Goal: Task Accomplishment & Management: Complete application form

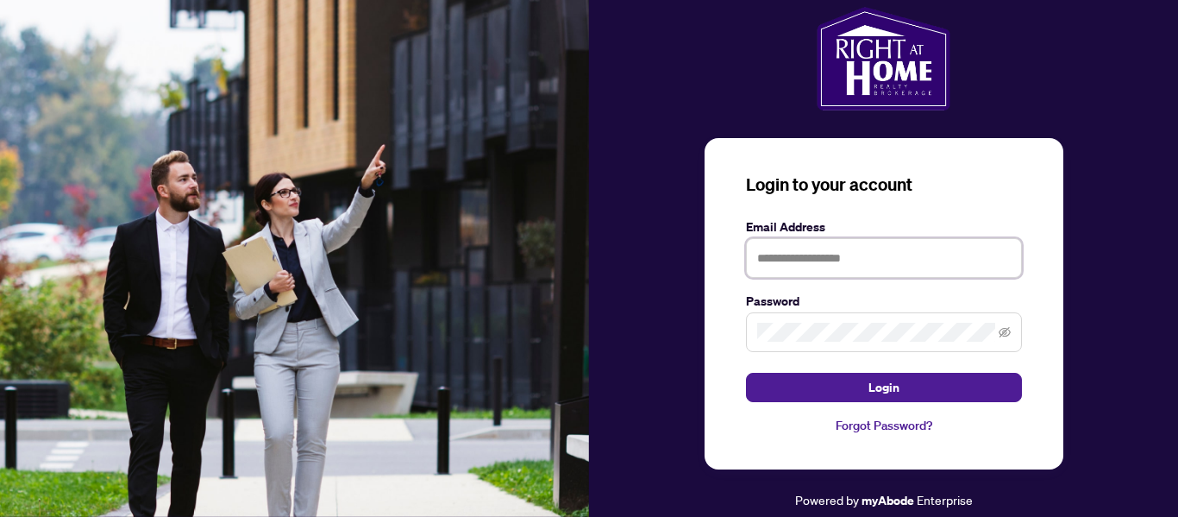
click at [799, 260] on input "text" at bounding box center [884, 258] width 276 height 40
type input "**********"
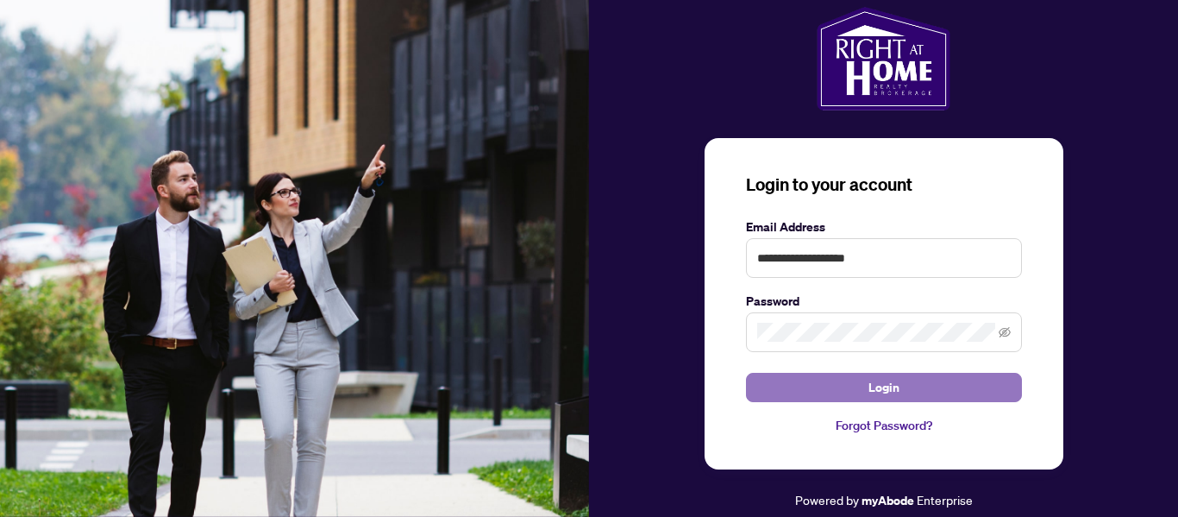
click at [867, 387] on button "Login" at bounding box center [884, 387] width 276 height 29
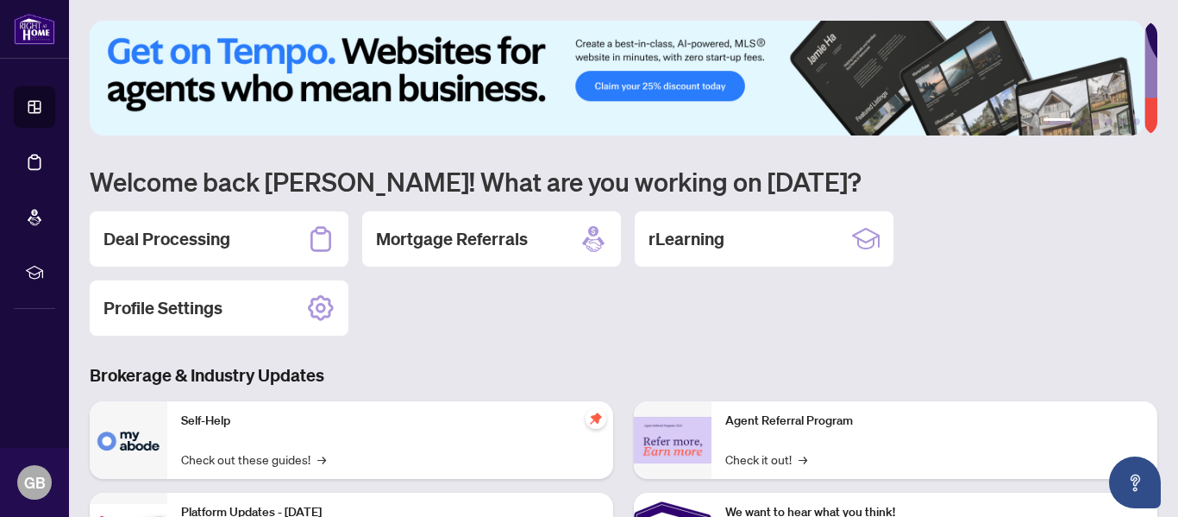
click at [201, 239] on h2 "Deal Processing" at bounding box center [166, 239] width 127 height 24
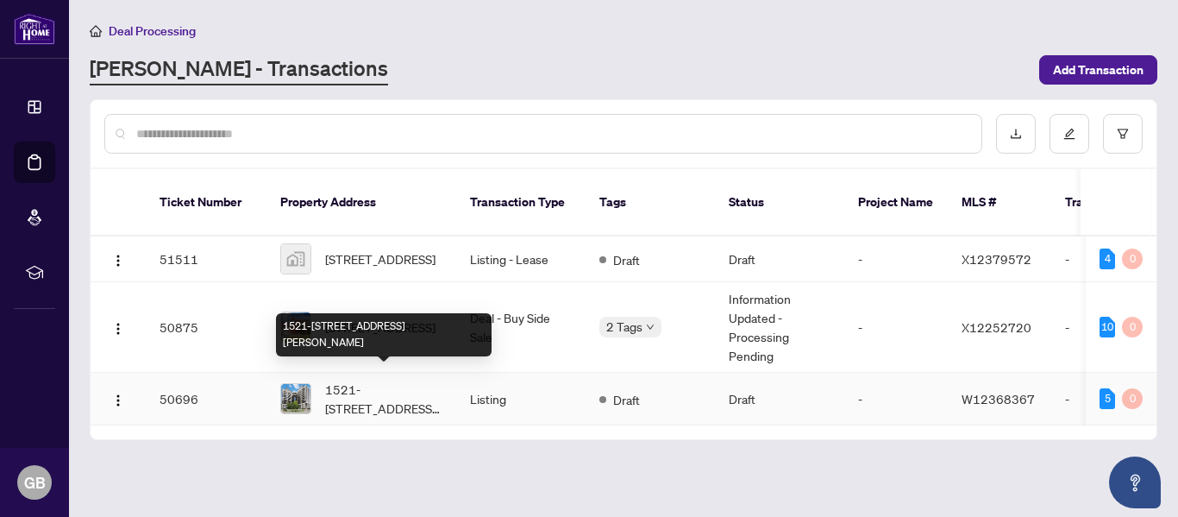
click at [341, 385] on span "1521-[STREET_ADDRESS][PERSON_NAME]" at bounding box center [383, 398] width 117 height 38
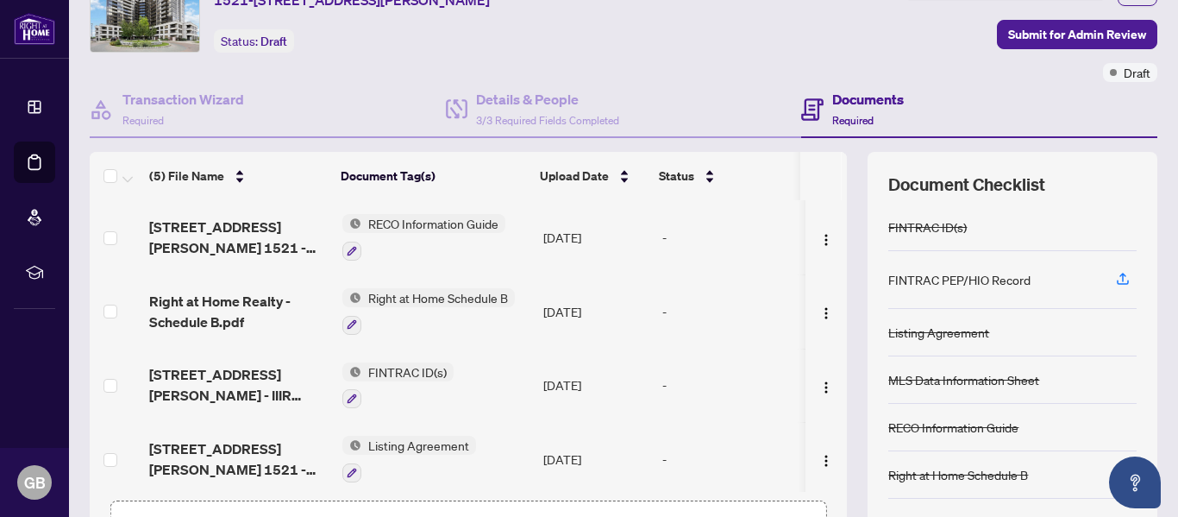
scroll to position [205, 0]
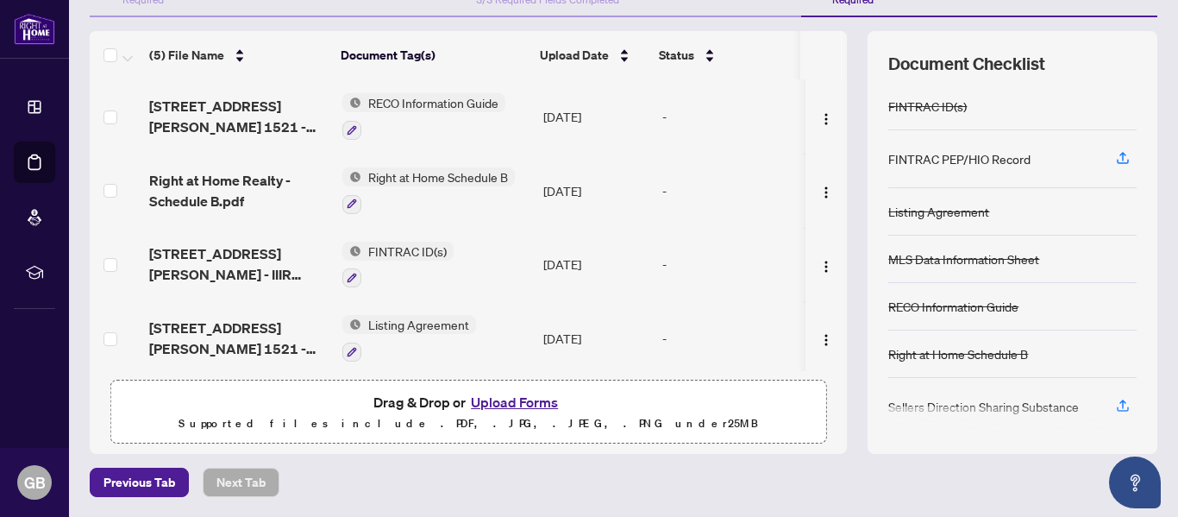
click at [1006, 397] on div "Sellers Direction Sharing Substance" at bounding box center [983, 406] width 191 height 19
click at [1115, 402] on icon "button" at bounding box center [1123, 406] width 16 height 16
click at [1106, 410] on div at bounding box center [1012, 420] width 248 height 28
click at [1114, 401] on div "FINTRAC ID(s) FINTRAC PEP/HIO Record Listing Agreement MLS Data Information She…" at bounding box center [1012, 258] width 248 height 350
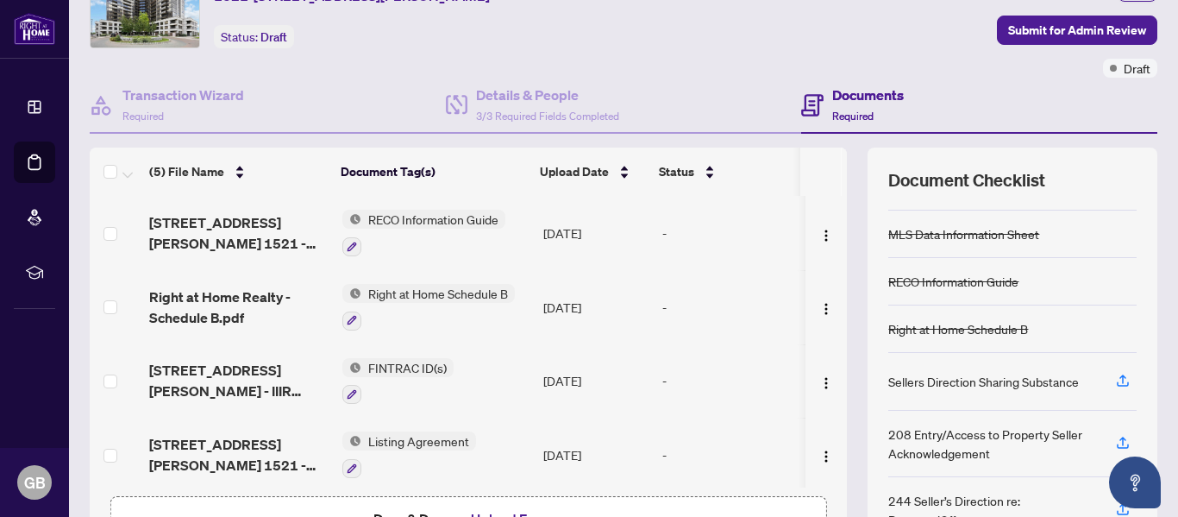
scroll to position [0, 0]
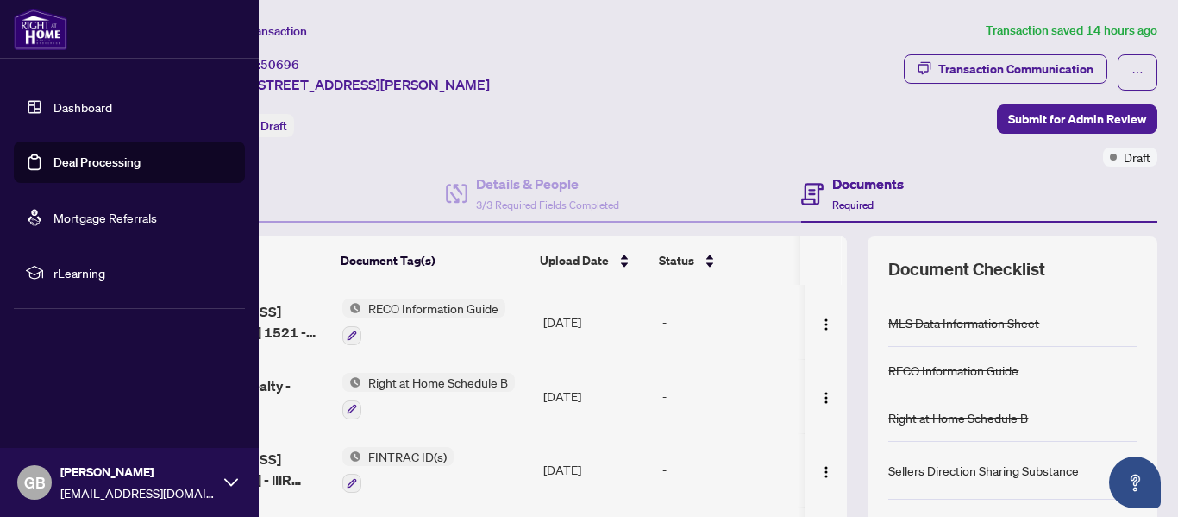
click at [53, 159] on link "Deal Processing" at bounding box center [96, 162] width 87 height 16
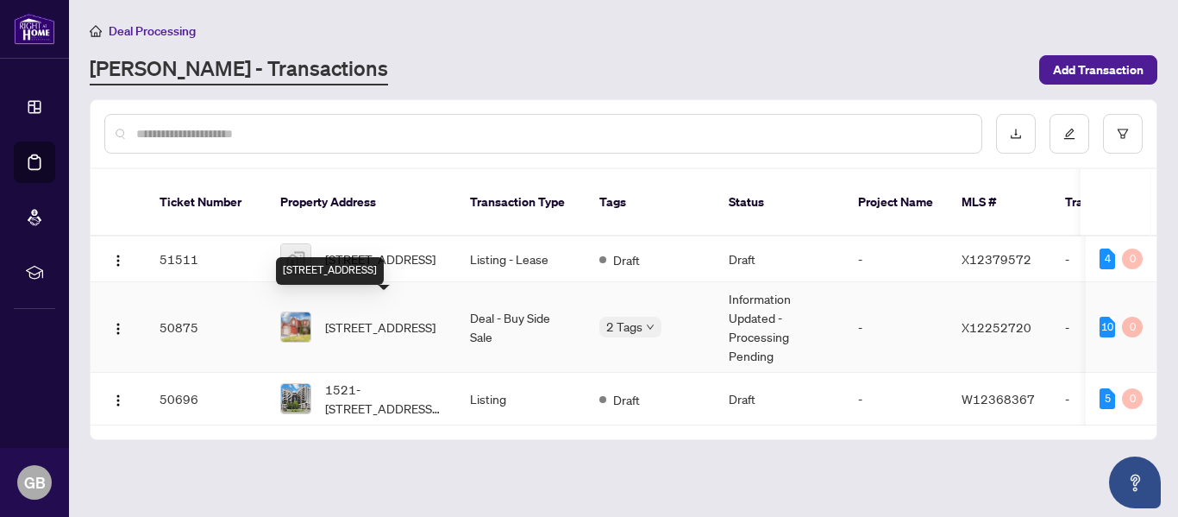
click at [348, 317] on span "[STREET_ADDRESS]" at bounding box center [380, 326] width 110 height 19
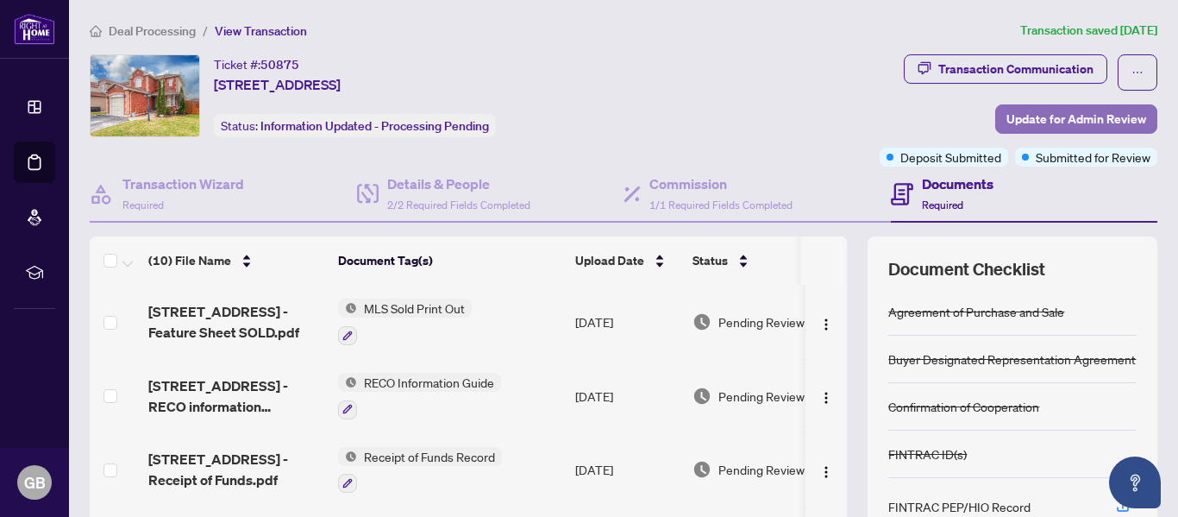
click at [1050, 120] on span "Update for Admin Review" at bounding box center [1076, 119] width 140 height 28
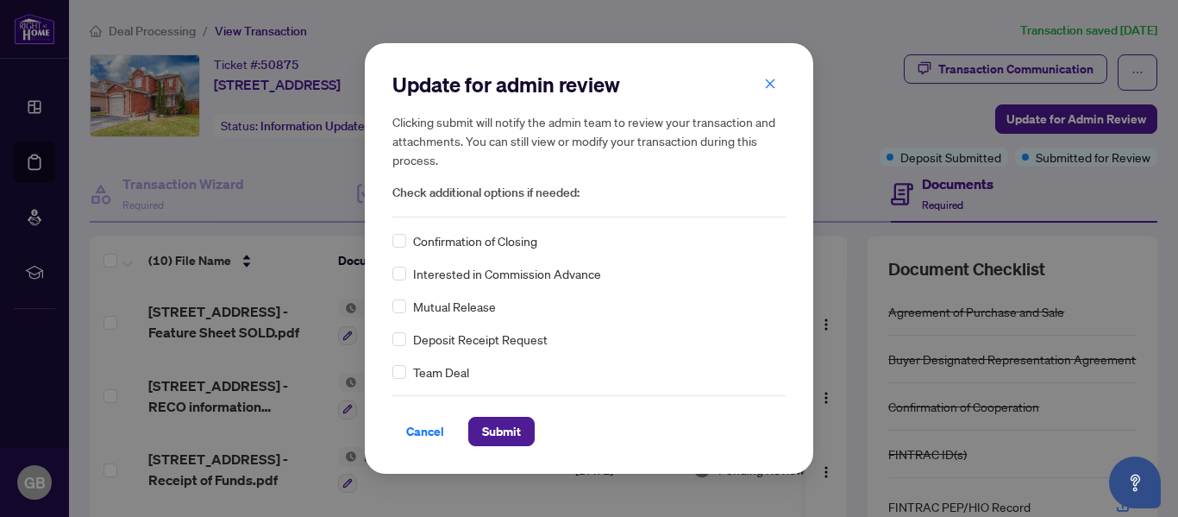
drag, startPoint x: 421, startPoint y: 435, endPoint x: 873, endPoint y: 448, distance: 452.1
click at [421, 434] on span "Cancel" at bounding box center [425, 431] width 38 height 28
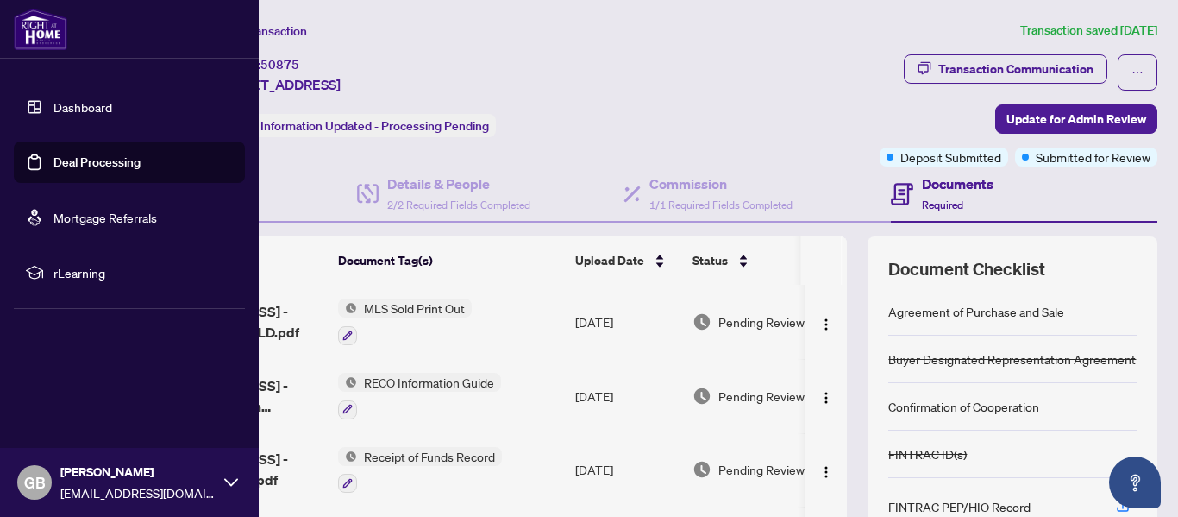
click at [68, 107] on link "Dashboard" at bounding box center [82, 107] width 59 height 16
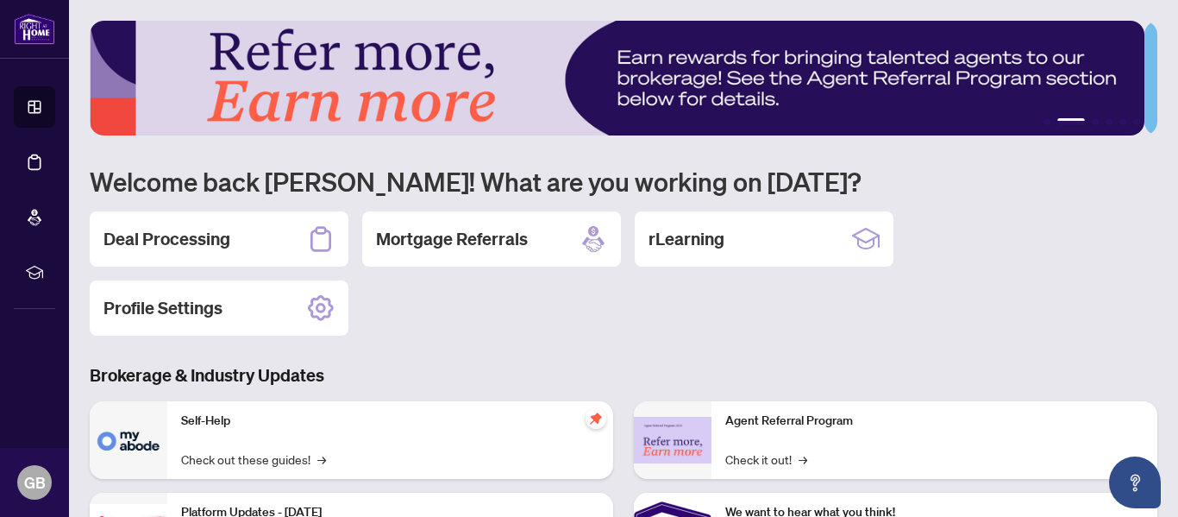
drag, startPoint x: 706, startPoint y: 82, endPoint x: 677, endPoint y: 103, distance: 35.9
click at [701, 91] on img at bounding box center [617, 78] width 1055 height 115
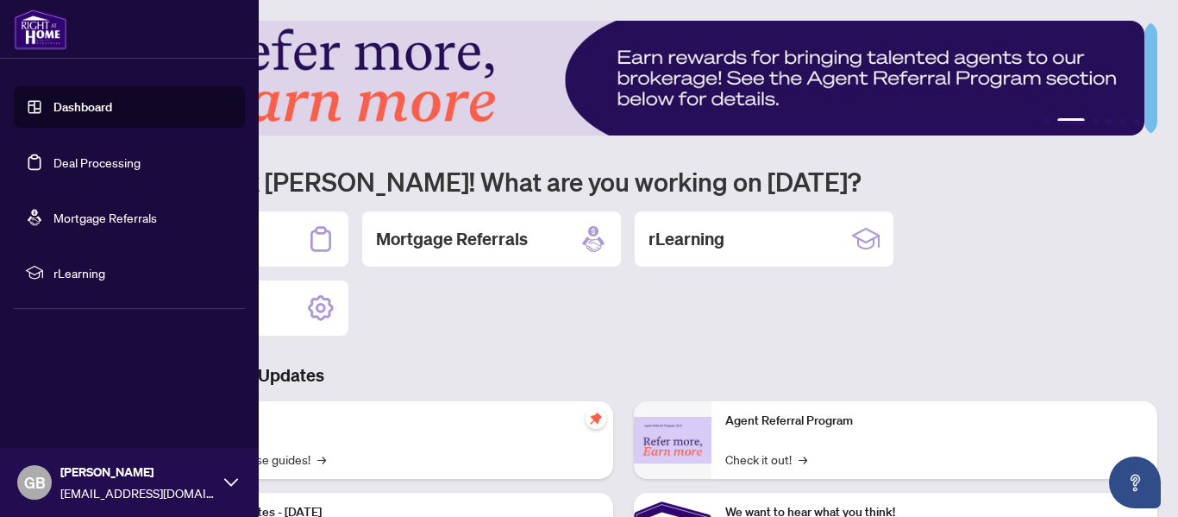
click at [59, 25] on img at bounding box center [40, 29] width 53 height 41
click at [78, 110] on link "Dashboard" at bounding box center [82, 107] width 59 height 16
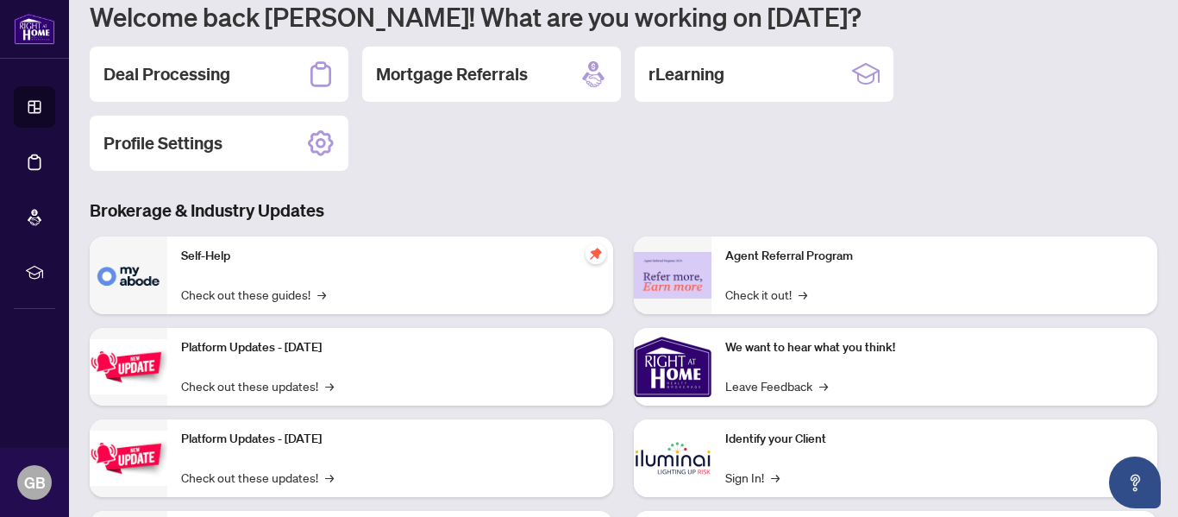
scroll to position [163, 0]
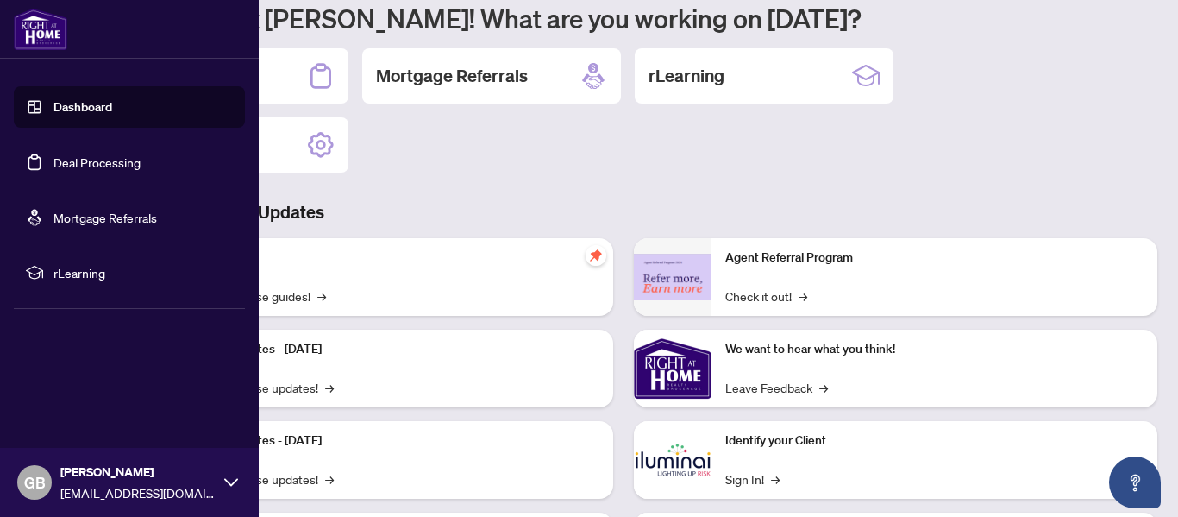
click at [67, 155] on link "Deal Processing" at bounding box center [96, 162] width 87 height 16
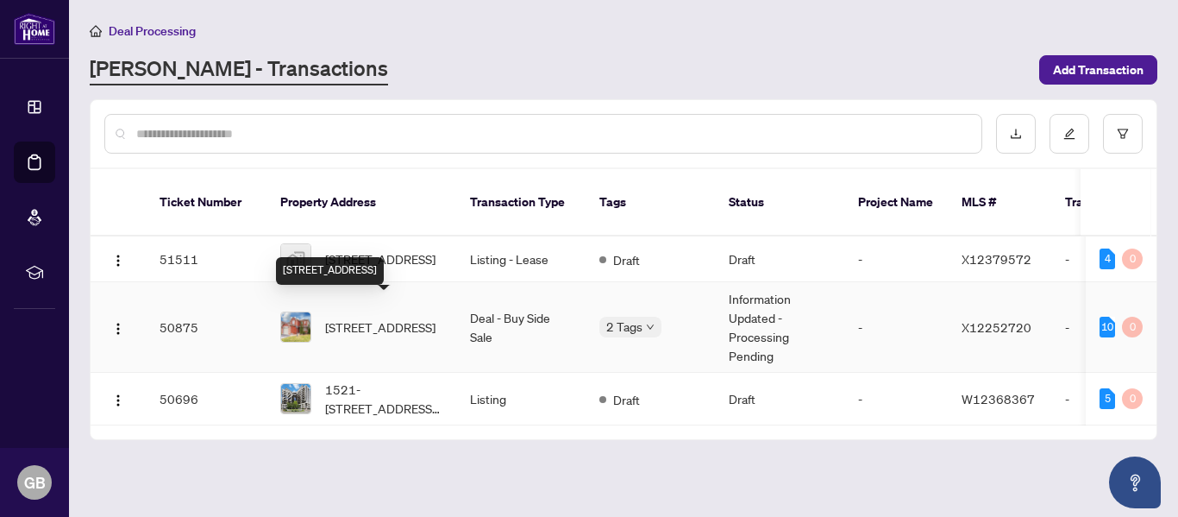
click at [372, 317] on span "[STREET_ADDRESS]" at bounding box center [380, 326] width 110 height 19
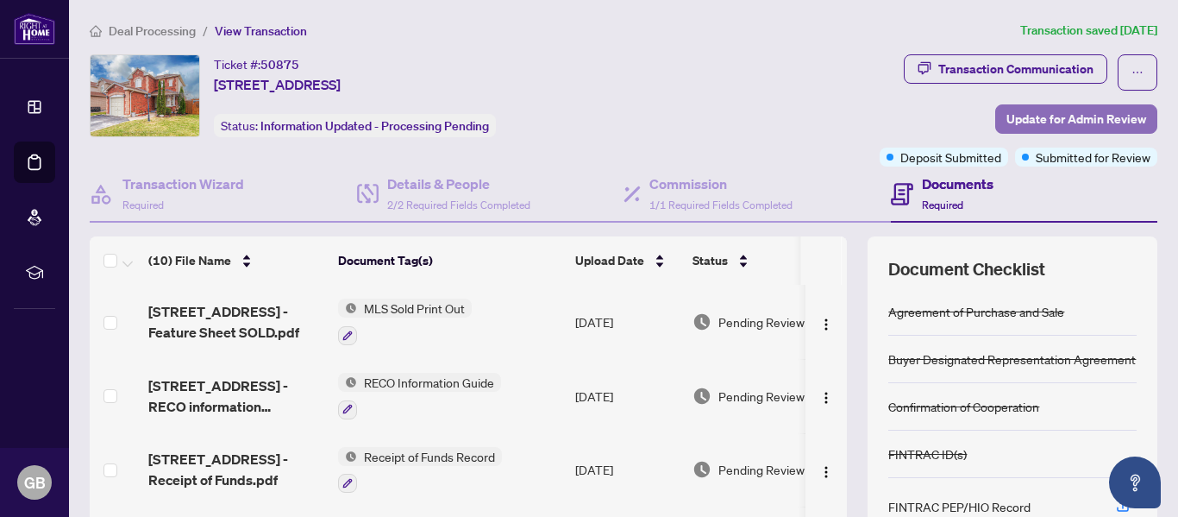
click at [1073, 118] on span "Update for Admin Review" at bounding box center [1076, 119] width 140 height 28
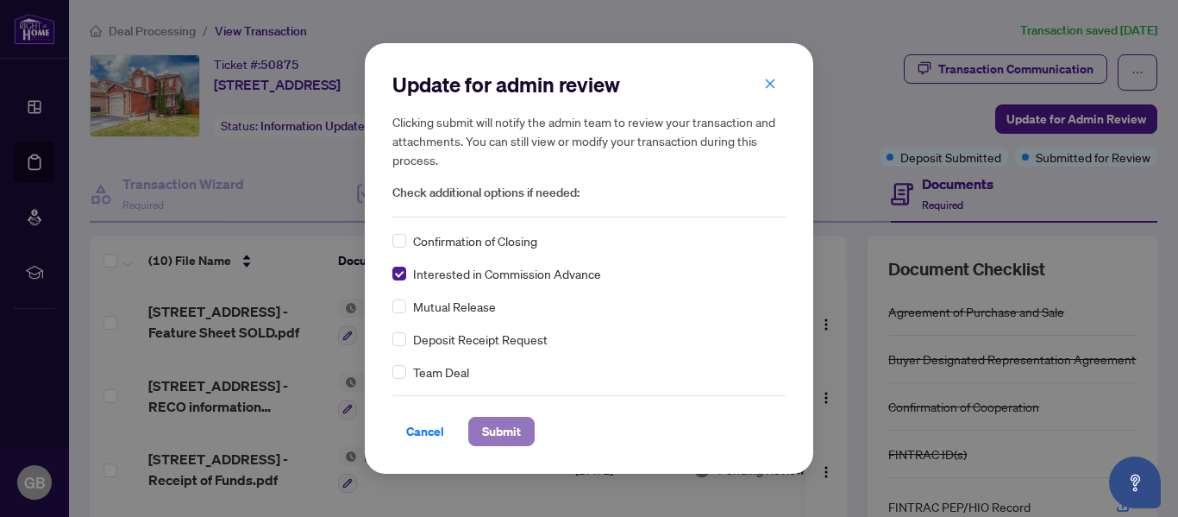
click at [497, 435] on span "Submit" at bounding box center [501, 431] width 39 height 28
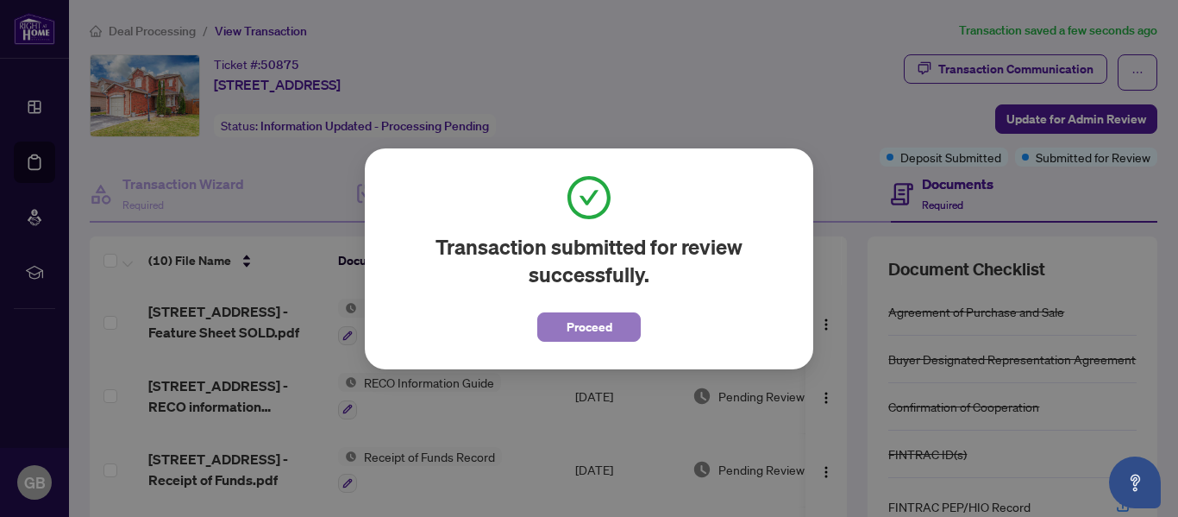
click at [596, 322] on span "Proceed" at bounding box center [590, 327] width 46 height 28
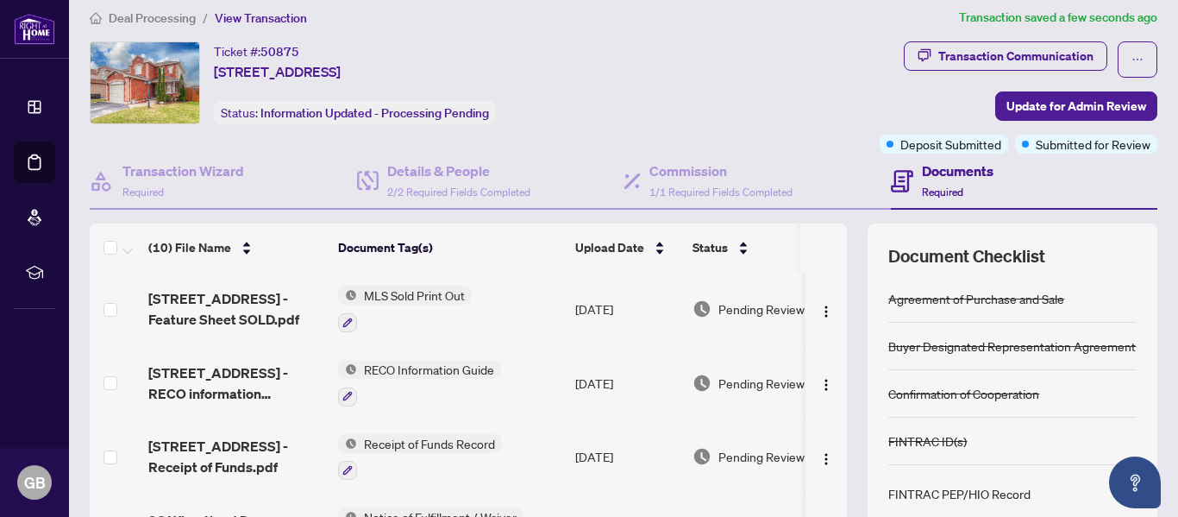
scroll to position [11, 0]
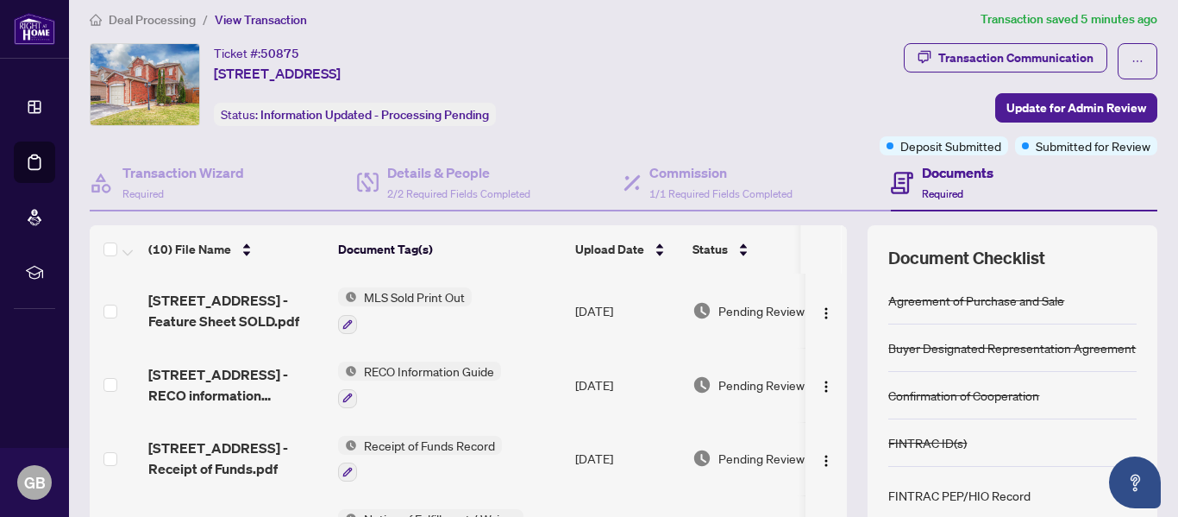
drag, startPoint x: 1132, startPoint y: 3, endPoint x: 1117, endPoint y: 197, distance: 194.7
click at [1117, 197] on main "Deal Processing / View Transaction Transaction saved 5 minutes ago Ticket #: 50…" at bounding box center [623, 258] width 1109 height 517
click at [1117, 197] on div "Documents Required" at bounding box center [1024, 183] width 267 height 56
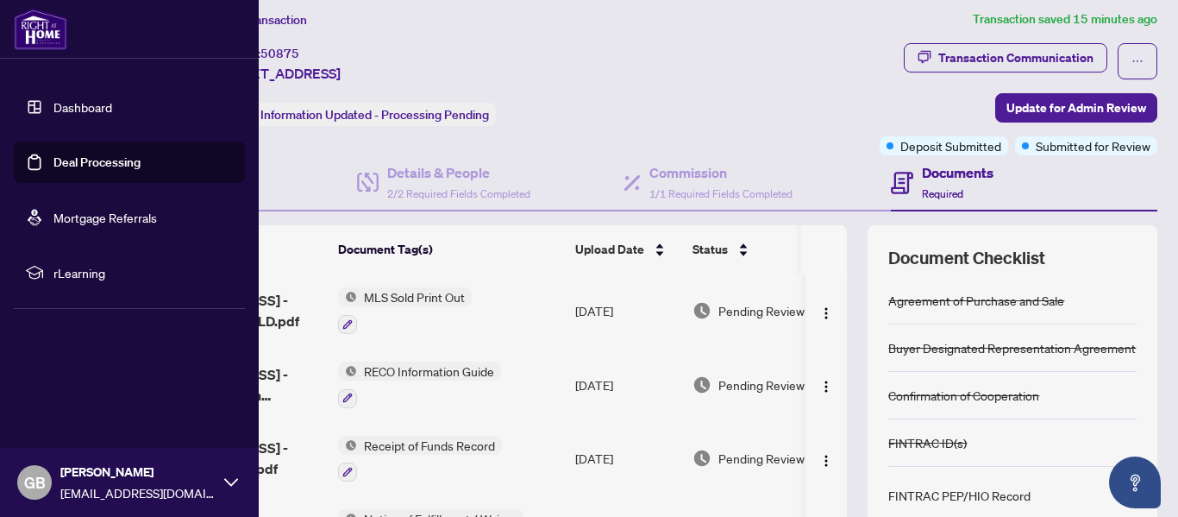
click at [36, 28] on img at bounding box center [40, 29] width 53 height 41
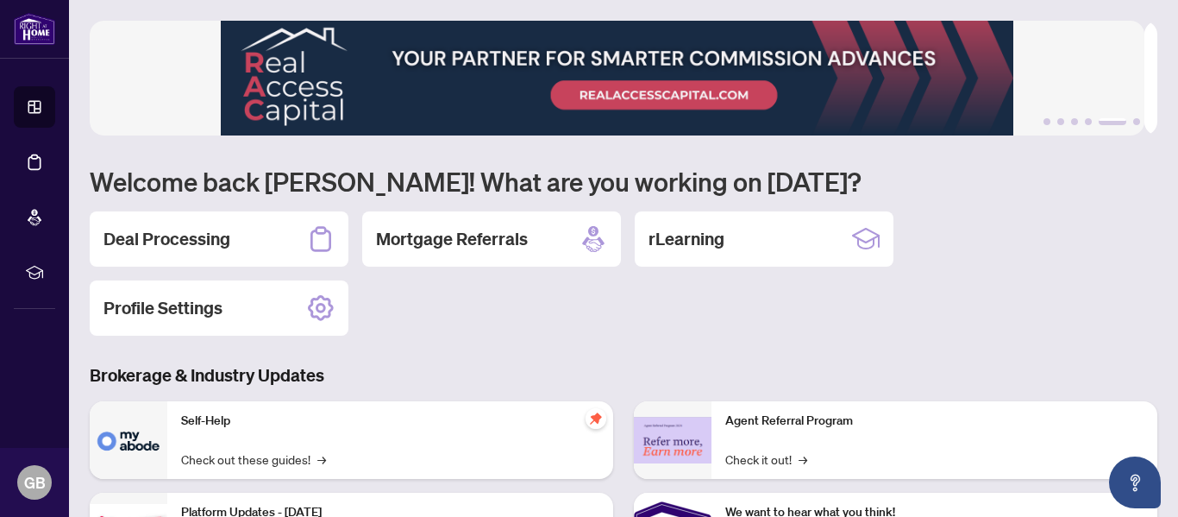
click at [831, 72] on img at bounding box center [617, 78] width 1055 height 115
